Goal: Task Accomplishment & Management: Manage account settings

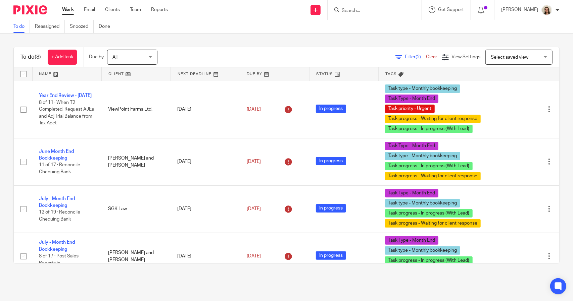
click at [415, 56] on span "(2)" at bounding box center [417, 57] width 5 height 5
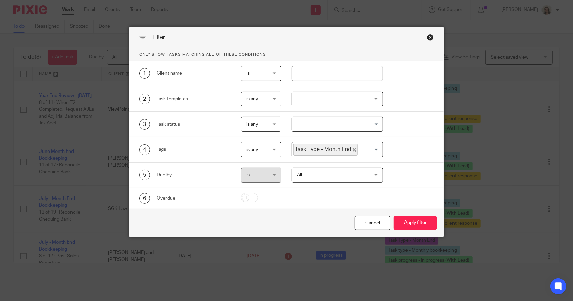
click at [352, 151] on span "Task Type - Month End" at bounding box center [325, 150] width 64 height 12
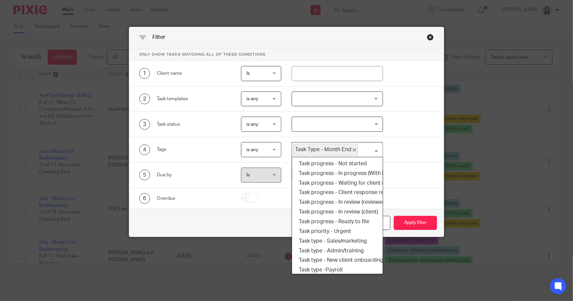
scroll to position [69, 0]
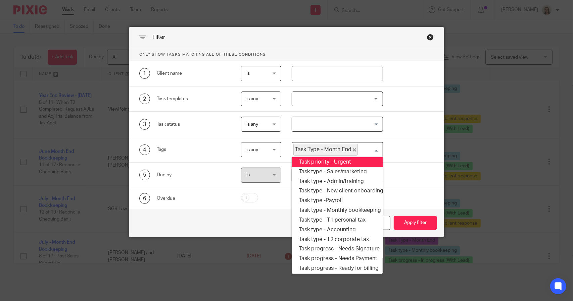
click at [353, 149] on icon "Deselect Task Type - Month End" at bounding box center [354, 149] width 3 height 3
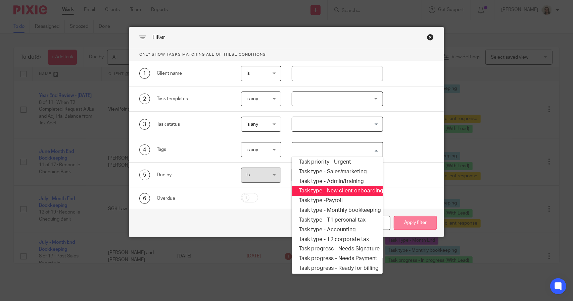
click at [400, 224] on button "Apply filter" at bounding box center [414, 223] width 43 height 14
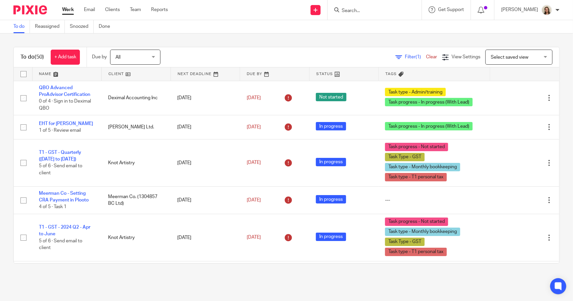
click at [114, 72] on link at bounding box center [136, 73] width 69 height 13
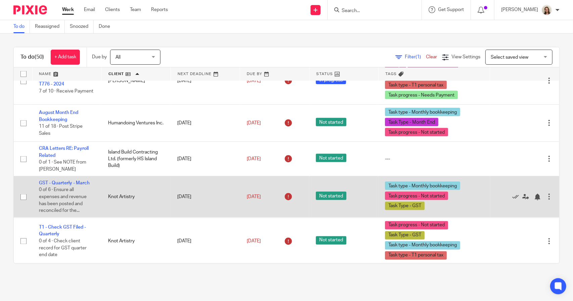
scroll to position [712, 0]
